Goal: Task Accomplishment & Management: Use online tool/utility

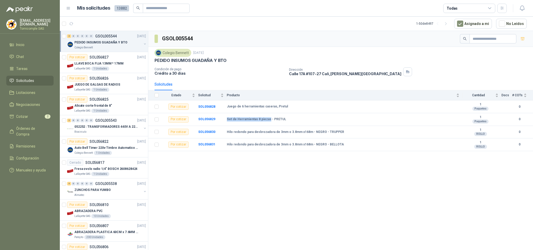
drag, startPoint x: 518, startPoint y: 10, endPoint x: 508, endPoint y: 1, distance: 13.3
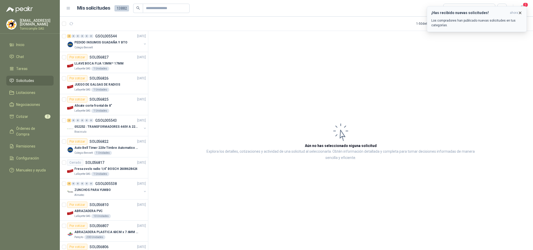
click at [514, 28] on button "¡Has recibido nuevas solicitudes! ahora Los compradores han publicado nuevas so…" at bounding box center [477, 19] width 100 height 26
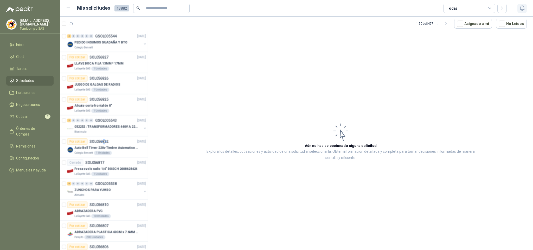
click at [522, 10] on icon "button" at bounding box center [522, 8] width 6 height 6
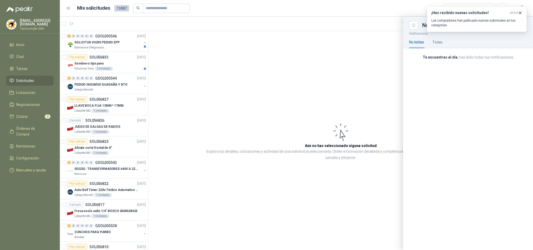
click at [105, 60] on div at bounding box center [296, 133] width 473 height 233
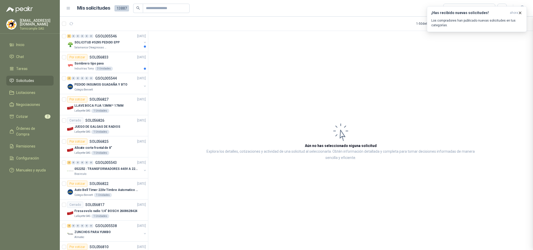
click at [105, 60] on div at bounding box center [296, 133] width 473 height 233
click at [105, 60] on div "Sombrero tipo pava" at bounding box center [109, 63] width 71 height 6
click at [114, 44] on p "SOLICITUD #5295 PEDIDO EPP" at bounding box center [96, 42] width 45 height 5
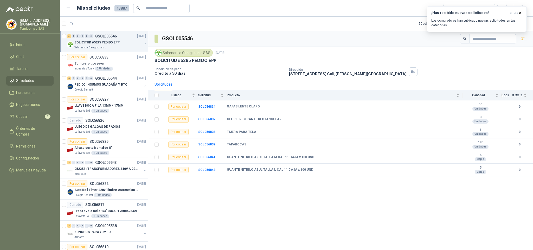
click at [22, 80] on span "Solicitudes" at bounding box center [25, 81] width 18 height 6
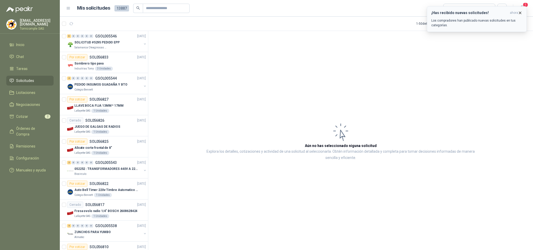
click at [483, 15] on h3 "¡Has recibido nuevas solicitudes!" at bounding box center [469, 13] width 76 height 4
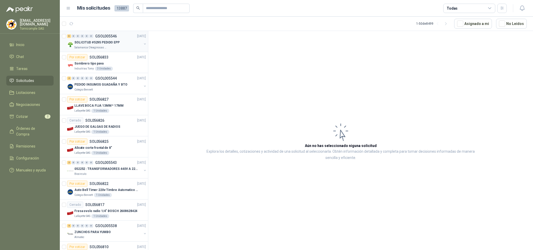
click at [87, 48] on p "Salamanca Oleaginosas SAS" at bounding box center [90, 47] width 33 height 4
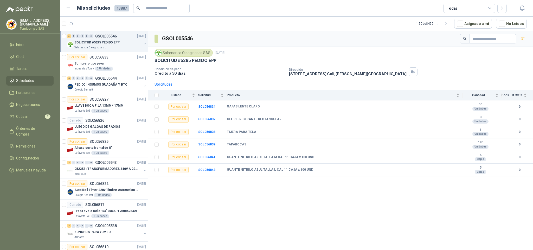
click at [28, 78] on span "Solicitudes" at bounding box center [25, 81] width 18 height 6
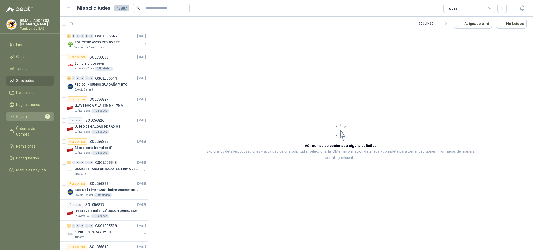
click at [27, 118] on span "Cotizar" at bounding box center [22, 117] width 12 height 6
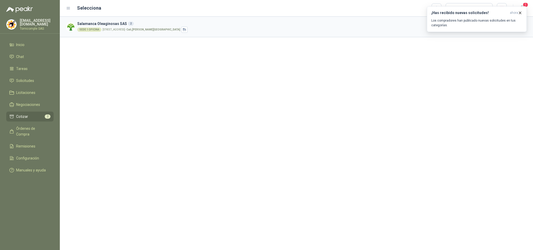
click at [45, 116] on span "2" at bounding box center [48, 116] width 6 height 4
drag, startPoint x: 45, startPoint y: 116, endPoint x: 350, endPoint y: 40, distance: 314.3
click at [49, 114] on div "2" at bounding box center [48, 116] width 6 height 4
click at [457, 18] on p "Los compradores han publicado nuevas solicitudes en tus categorías." at bounding box center [476, 22] width 91 height 9
